Goal: Find specific page/section: Find specific page/section

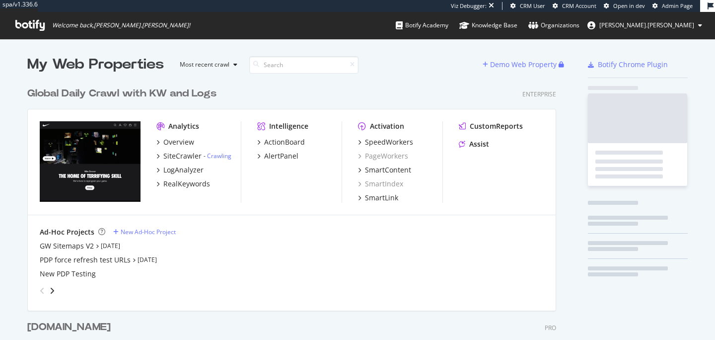
scroll to position [581, 537]
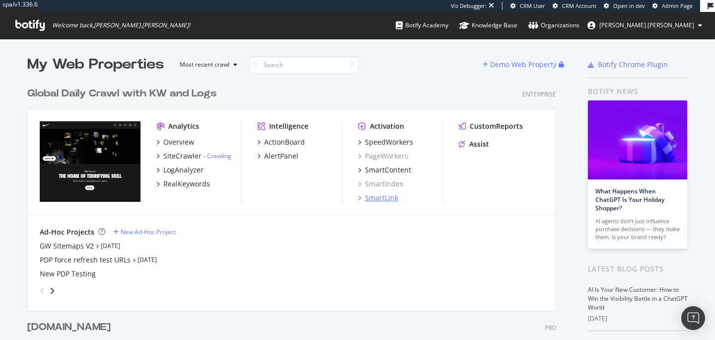
click at [375, 197] on div "SmartLink" at bounding box center [381, 198] width 33 height 10
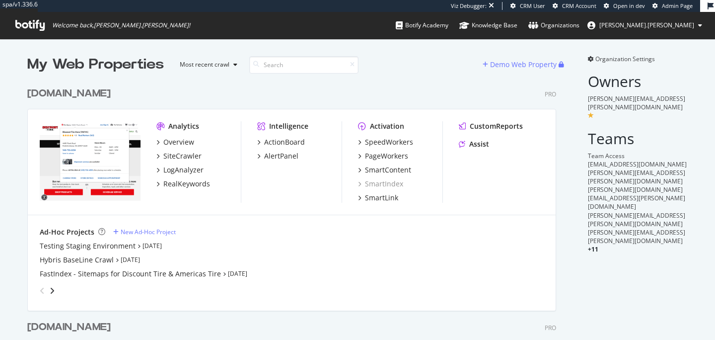
scroll to position [421, 537]
click at [386, 194] on div "SmartLink" at bounding box center [381, 198] width 33 height 10
